Goal: Information Seeking & Learning: Find specific fact

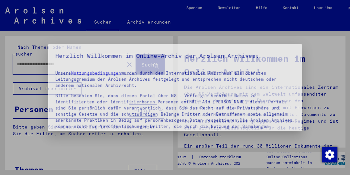
type input "*********"
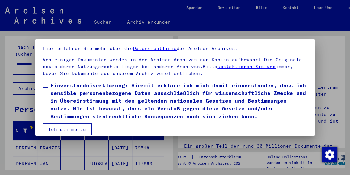
scroll to position [49, 0]
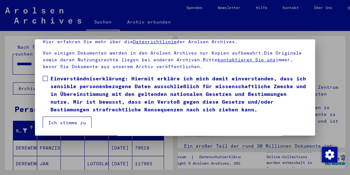
click at [185, 128] on mat-dialog-content "Unsere Nutzungsbedingungen wurden durch den Internationalen Ausschuss als obers…" at bounding box center [175, 72] width 280 height 114
click at [74, 123] on button "Ich stimme zu" at bounding box center [67, 123] width 49 height 12
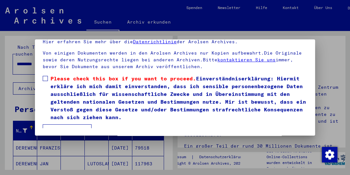
click at [45, 77] on span at bounding box center [45, 78] width 5 height 5
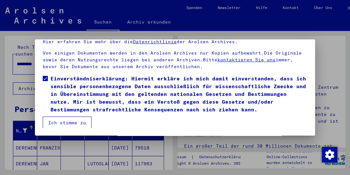
click at [61, 123] on button "Ich stimme zu" at bounding box center [67, 123] width 49 height 12
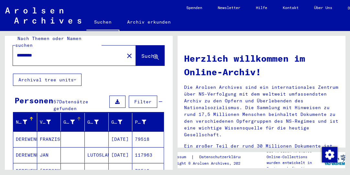
scroll to position [0, 0]
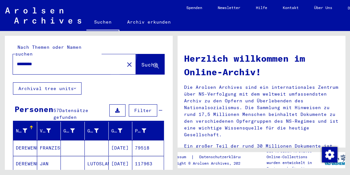
click at [136, 54] on button "Suche" at bounding box center [150, 64] width 28 height 20
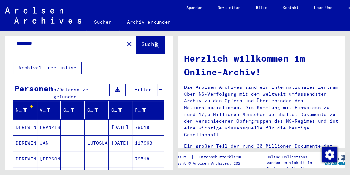
scroll to position [80, 0]
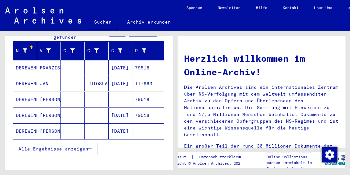
click at [89, 147] on icon "button" at bounding box center [90, 149] width 4 height 5
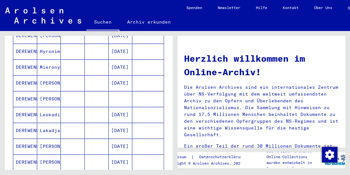
scroll to position [272, 0]
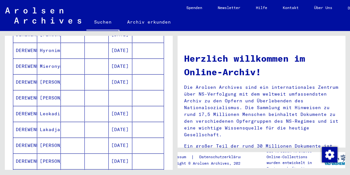
click at [89, 140] on mat-cell at bounding box center [97, 146] width 24 height 16
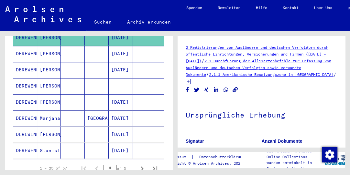
scroll to position [387, 0]
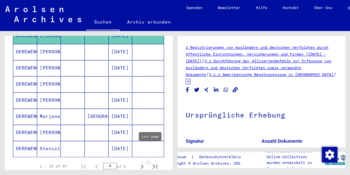
click at [148, 160] on button "Last page" at bounding box center [154, 166] width 13 height 13
type input "*"
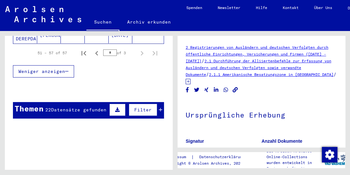
scroll to position [215, 0]
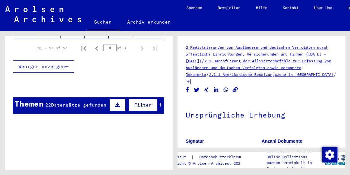
click at [159, 103] on icon at bounding box center [161, 105] width 4 height 5
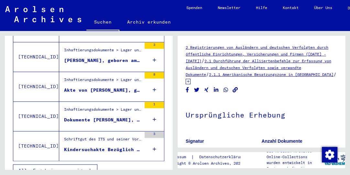
scroll to position [329, 0]
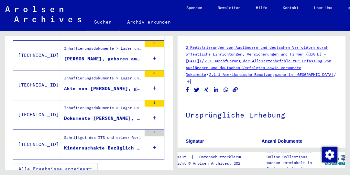
click at [51, 166] on span "Alle Ergebnisse anzeigen" at bounding box center [53, 169] width 70 height 6
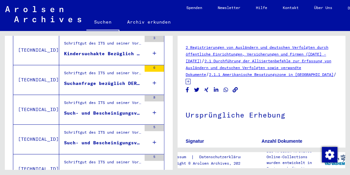
scroll to position [242, 0]
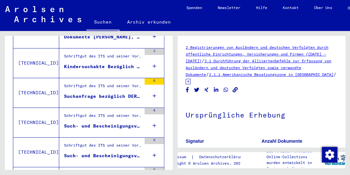
click at [77, 93] on div "Suchanfrage bezüglich DEREWENDA JOZEF 00.00.1913" at bounding box center [102, 96] width 77 height 7
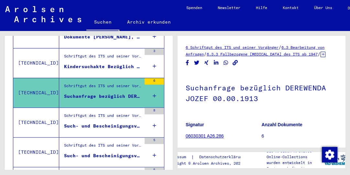
click at [74, 114] on div "Schriftgut des ITS und seiner Vorgänger > Bearbeitung von Anfragen > Fallbezoge…" at bounding box center [102, 117] width 77 height 9
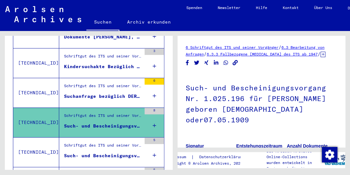
scroll to position [246, 0]
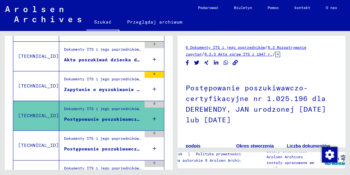
click at [64, 147] on font "Postępowanie poszukiwawczo-certyfikacyjne nr 1.160.093 dla DEREWENDY, [PERSON_N…" at bounding box center [193, 149] width 259 height 6
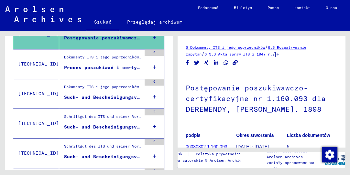
scroll to position [367, 0]
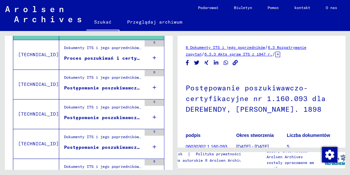
click at [74, 55] on font "Proces poszukiwań i certyfikacji nr 1 160 094 dla DEREWENDY, [PERSON_NAME] urod…" at bounding box center [200, 58] width 273 height 6
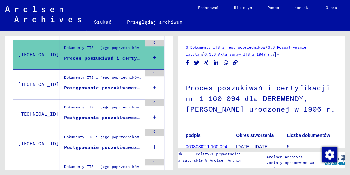
click at [64, 85] on font "Postępowanie poszukiwawczo-certyfikacyjne nr 1.160.095 dla DEREWENDY, [PERSON_N…" at bounding box center [199, 88] width 270 height 6
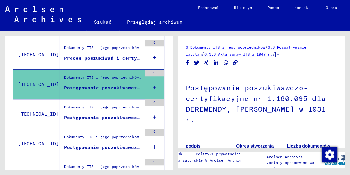
click at [64, 115] on font "Postępowanie poszukiwawczo-certyfikacyjne nr 1.160.096 dla DEREWENDY, ZENONA ur…" at bounding box center [205, 118] width 282 height 6
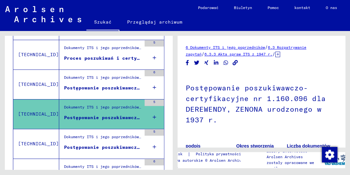
click at [66, 144] on font "Postępowanie poszukiwawczo-certyfikacyjne nr 1.160.097 dla DEREWENDY, ZOFII ur.…" at bounding box center [186, 147] width 244 height 6
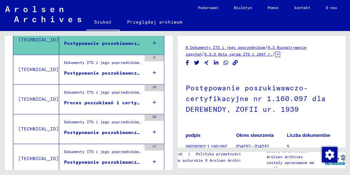
scroll to position [474, 0]
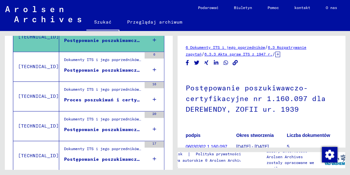
click at [64, 63] on figure "Dokumenty ITS i jego poprzedników > Przetwarzanie zapytań > Akta ITS związane z…" at bounding box center [102, 62] width 77 height 10
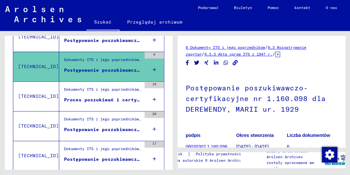
click at [64, 92] on figure "Dokumenty ITS i jego poprzedników > Przetwarzanie zapytań > Akta ITS związane z…" at bounding box center [102, 92] width 77 height 10
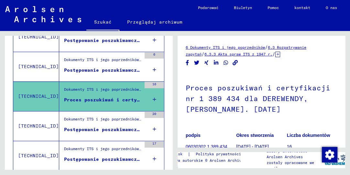
click at [67, 123] on figure "Dokumenty ITS i jego poprzedników > Przetwarzanie zapytań > Akta spraw ITS od 1…" at bounding box center [102, 121] width 77 height 10
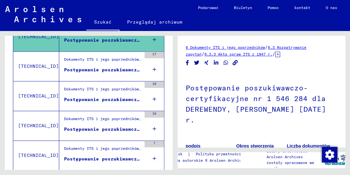
scroll to position [567, 0]
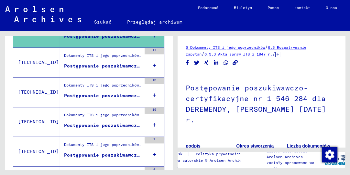
click at [64, 63] on font "Postępowanie poszukiwawczo-certyfikacyjne nr 1 548 781 dla DEREWENDY [PERSON_NA…" at bounding box center [195, 66] width 262 height 6
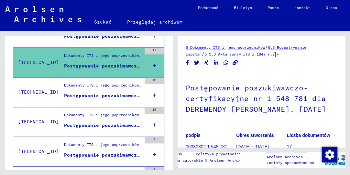
click at [280, 55] on icon at bounding box center [277, 54] width 5 height 5
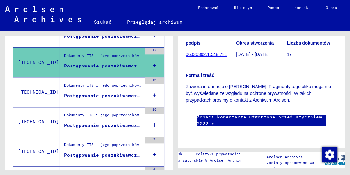
scroll to position [118, 0]
click at [64, 93] on font "Postępowanie poszukiwawczo-certyfikacyjne nr 1 568 151 dla KAROLINSKIEJ LEONARD…" at bounding box center [200, 96] width 273 height 6
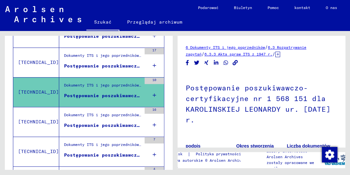
click at [188, 64] on icon "Udostępnij na Facebooku" at bounding box center [187, 62] width 7 height 5
